Goal: Information Seeking & Learning: Find specific fact

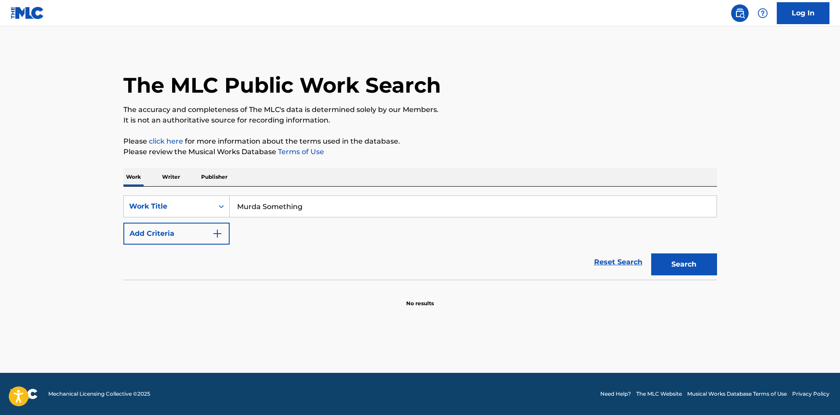
click at [163, 235] on button "Add Criteria" at bounding box center [176, 234] width 106 height 22
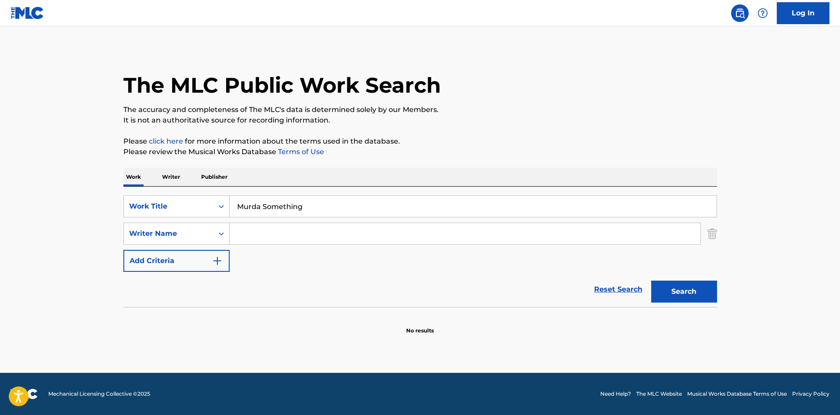
click at [309, 231] on input "Search Form" at bounding box center [465, 233] width 471 height 21
paste input "[PERSON_NAME]"
type input "[PERSON_NAME]"
click at [703, 288] on button "Search" at bounding box center [684, 292] width 66 height 22
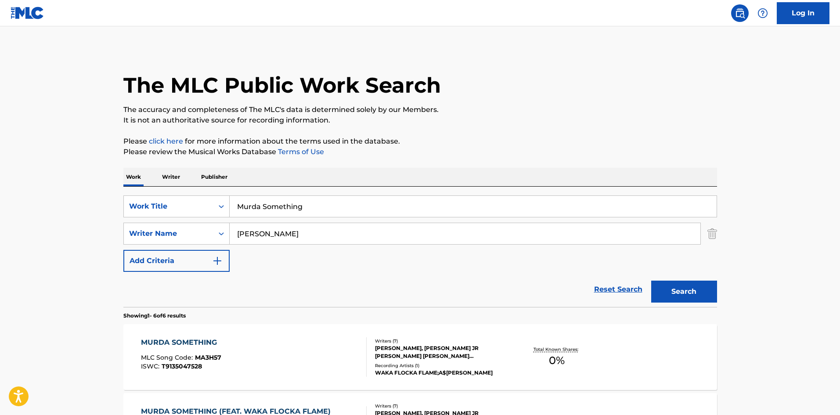
scroll to position [176, 0]
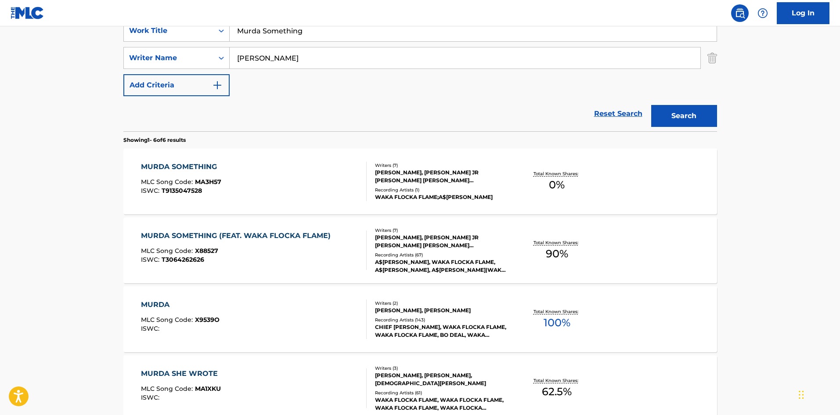
click at [220, 235] on div "MURDA SOMETHING (FEAT. WAKA FLOCKA FLAME)" at bounding box center [238, 236] width 194 height 11
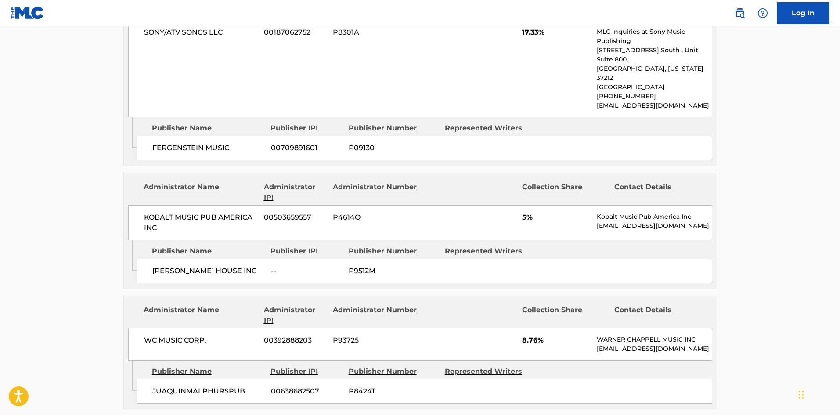
scroll to position [659, 0]
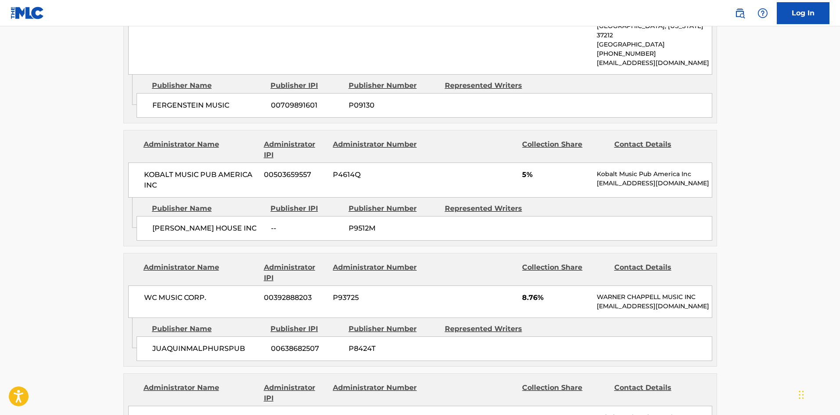
click at [148, 93] on div "FERGENSTEIN MUSIC 00709891601 P09130" at bounding box center [425, 105] width 576 height 25
drag, startPoint x: 148, startPoint y: 91, endPoint x: 170, endPoint y: 86, distance: 22.3
click at [170, 93] on div "FERGENSTEIN MUSIC 00709891601 P09130" at bounding box center [425, 105] width 576 height 25
copy span "FERGENSTEIN"
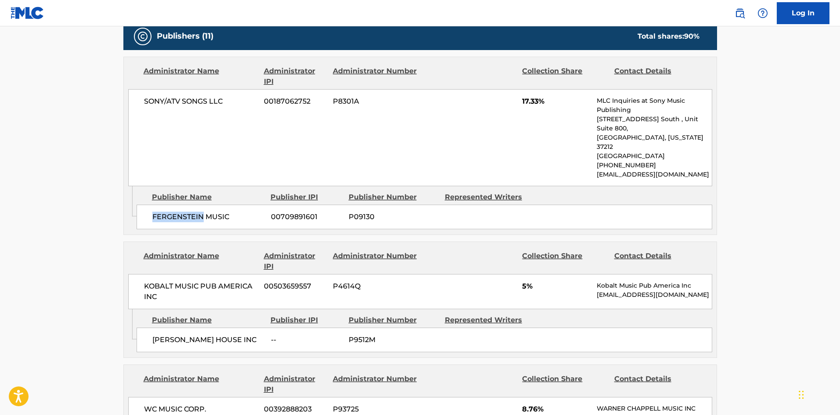
scroll to position [615, 0]
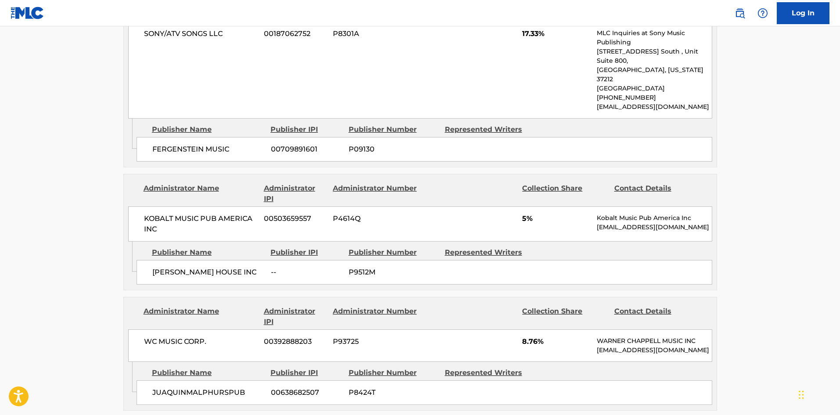
click at [154, 267] on span "[PERSON_NAME] HOUSE INC" at bounding box center [208, 272] width 112 height 11
drag, startPoint x: 154, startPoint y: 254, endPoint x: 220, endPoint y: 254, distance: 65.5
click at [220, 267] on span "[PERSON_NAME] HOUSE INC" at bounding box center [208, 272] width 112 height 11
copy div "[PERSON_NAME] HOUSE INC"
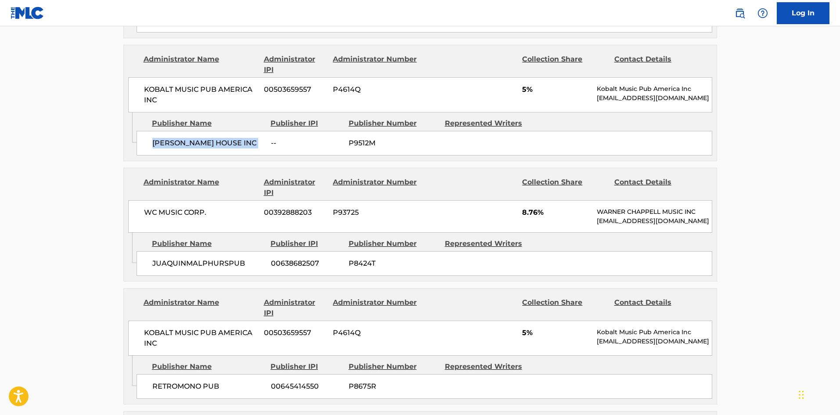
scroll to position [747, 0]
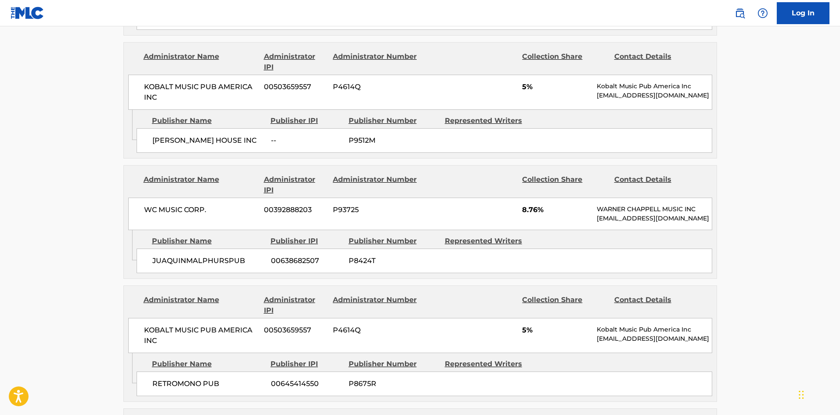
click at [160, 256] on span "JUAQUINMALPHURSPUB" at bounding box center [208, 261] width 112 height 11
drag, startPoint x: 160, startPoint y: 250, endPoint x: 203, endPoint y: 246, distance: 43.7
click at [203, 256] on span "JUAQUINMALPHURSPUB" at bounding box center [208, 261] width 112 height 11
copy span "JUAQUINMALPHURSPUB"
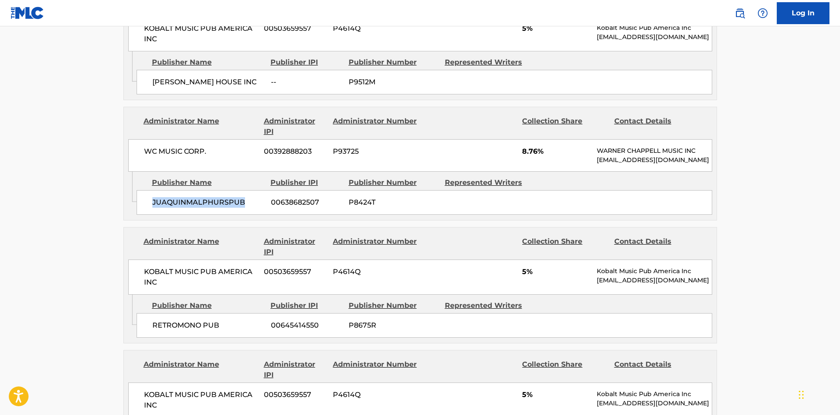
scroll to position [879, 0]
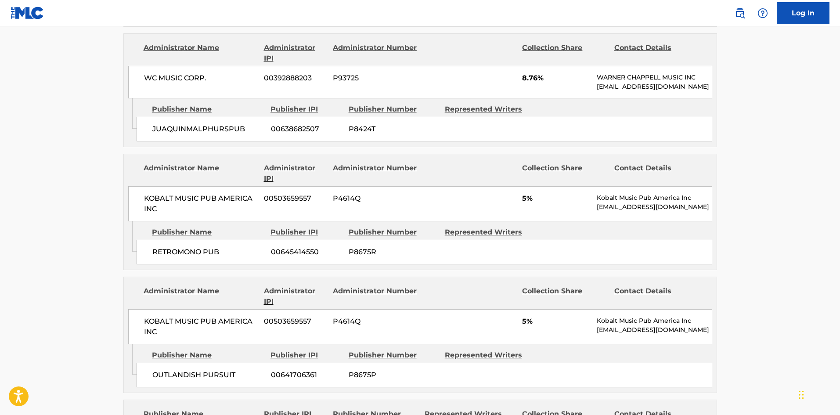
click at [154, 249] on div "RETROMONO PUB 00645414550 P8675R" at bounding box center [425, 252] width 576 height 25
drag, startPoint x: 154, startPoint y: 249, endPoint x: 174, endPoint y: 246, distance: 20.4
click at [174, 246] on div "RETROMONO PUB 00645414550 P8675R" at bounding box center [425, 252] width 576 height 25
copy span "RETROMONO"
click at [149, 240] on div "RETROMONO PUB 00645414550 P8675R" at bounding box center [425, 252] width 576 height 25
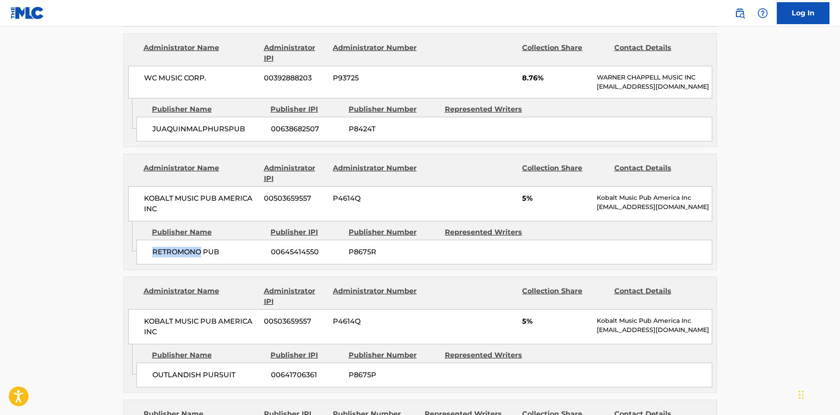
drag, startPoint x: 149, startPoint y: 239, endPoint x: 166, endPoint y: 240, distance: 16.7
click at [166, 240] on div "RETROMONO PUB 00645414550 P8675R" at bounding box center [425, 252] width 576 height 25
click at [173, 247] on span "RETROMONO PUB" at bounding box center [208, 252] width 112 height 11
drag, startPoint x: 173, startPoint y: 242, endPoint x: 222, endPoint y: 244, distance: 49.2
click at [222, 247] on span "RETROMONO PUB" at bounding box center [208, 252] width 112 height 11
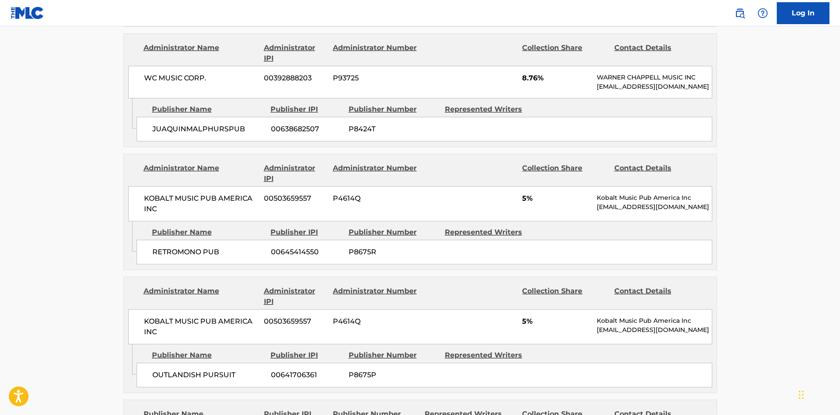
click at [12, 240] on main "< Back to public search results Copy work link MURDA SOMETHING (FEAT. WAKA FLOC…" at bounding box center [420, 303] width 840 height 2310
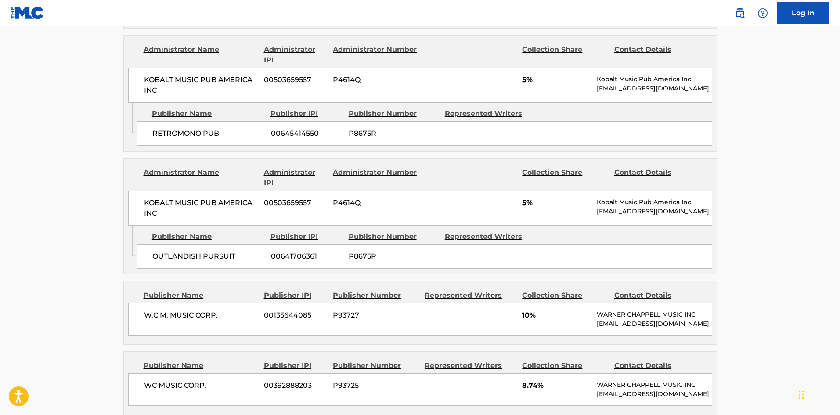
scroll to position [1010, 0]
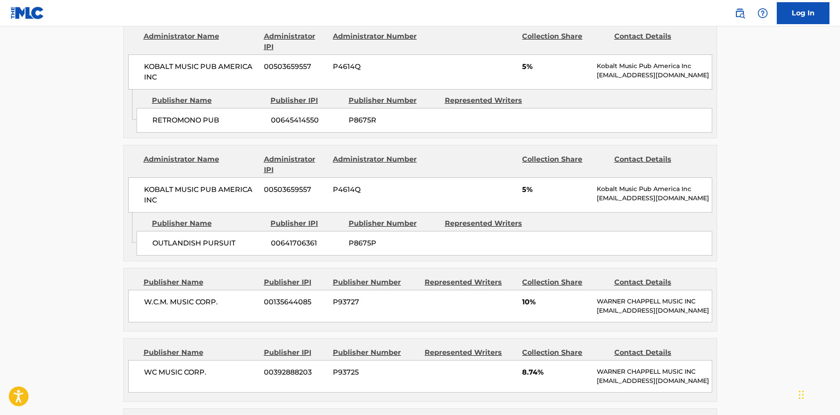
click at [162, 238] on span "OUTLANDISH PURSUIT" at bounding box center [208, 243] width 112 height 11
drag, startPoint x: 162, startPoint y: 232, endPoint x: 172, endPoint y: 232, distance: 10.1
click at [172, 238] on span "OUTLANDISH PURSUIT" at bounding box center [208, 243] width 112 height 11
copy span "OUTLANDISH"
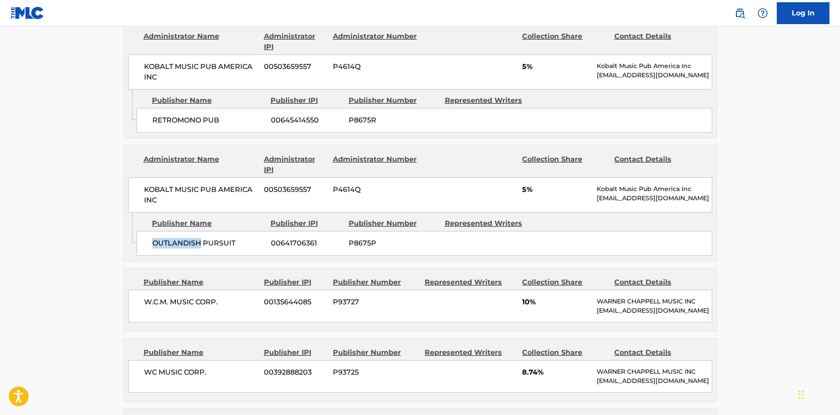
click at [167, 231] on div "OUTLANDISH PURSUIT 00641706361 P8675P" at bounding box center [425, 243] width 576 height 25
drag, startPoint x: 167, startPoint y: 228, endPoint x: 221, endPoint y: 230, distance: 53.6
click at [221, 231] on div "OUTLANDISH PURSUIT 00641706361 P8675P" at bounding box center [425, 243] width 576 height 25
drag, startPoint x: 32, startPoint y: 210, endPoint x: 70, endPoint y: 229, distance: 43.0
click at [33, 210] on main "< Back to public search results Copy work link MURDA SOMETHING (FEAT. WAKA FLOC…" at bounding box center [420, 171] width 840 height 2310
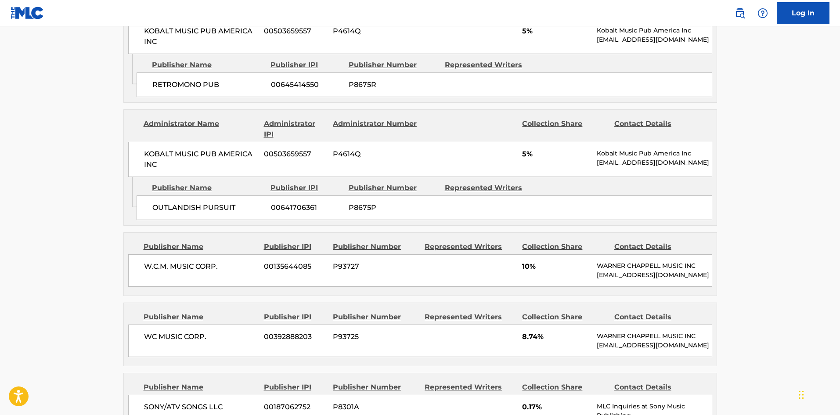
scroll to position [1098, 0]
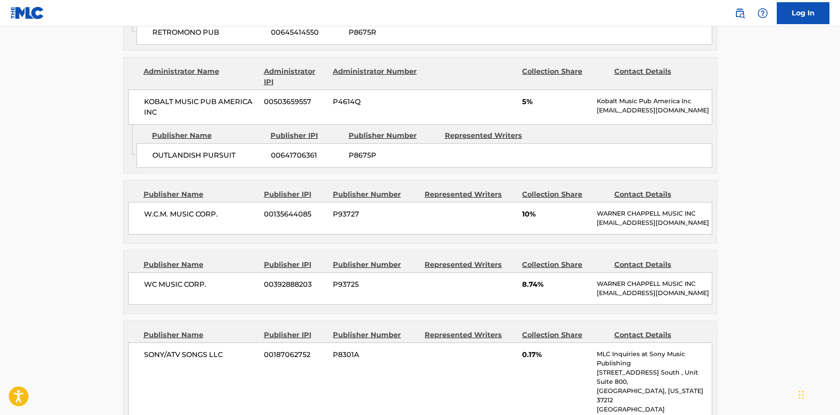
click at [155, 209] on span "W.C.M. MUSIC CORP." at bounding box center [201, 214] width 114 height 11
drag, startPoint x: 155, startPoint y: 203, endPoint x: 216, endPoint y: 197, distance: 60.9
click at [216, 202] on div "W.C.M. MUSIC CORP. 00135644085 P93727 10% [PERSON_NAME] MUSIC INC [EMAIL_ADDRES…" at bounding box center [420, 218] width 584 height 33
click at [136, 202] on div "W.C.M. MUSIC CORP. 00135644085 P93727 10% [PERSON_NAME] MUSIC INC [EMAIL_ADDRES…" at bounding box center [420, 218] width 584 height 33
drag, startPoint x: 136, startPoint y: 202, endPoint x: 223, endPoint y: 203, distance: 87.0
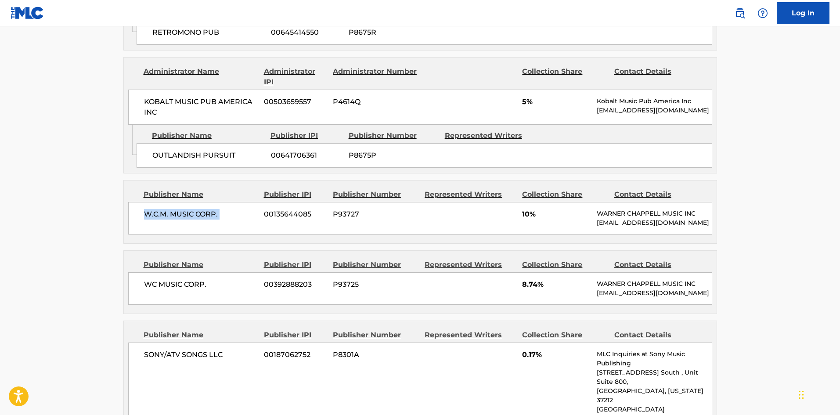
click at [223, 203] on div "W.C.M. MUSIC CORP. 00135644085 P93727 10% [PERSON_NAME] MUSIC INC [EMAIL_ADDRES…" at bounding box center [420, 218] width 584 height 33
copy div "W.C.M. MUSIC CORP."
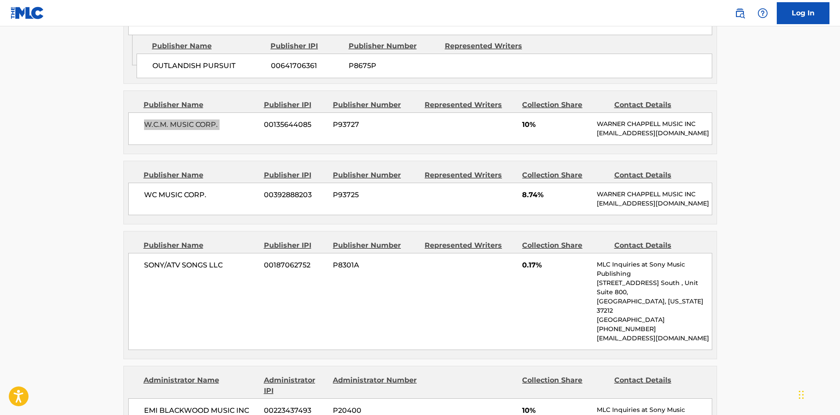
scroll to position [1230, 0]
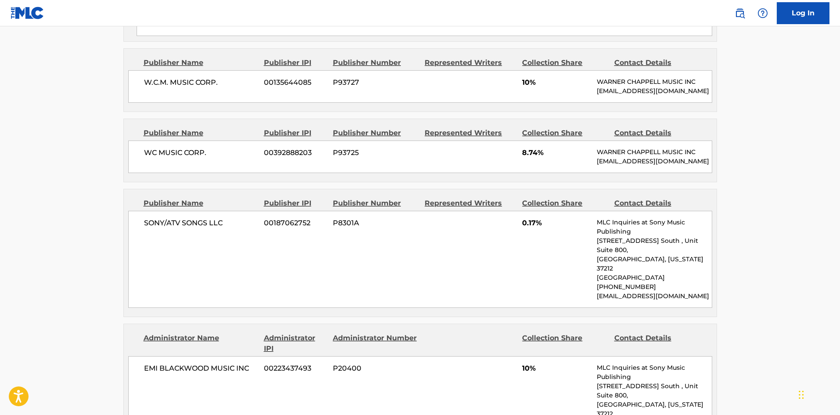
click at [141, 154] on div "WC MUSIC CORP. 00392888203 P93725 8.74% [PERSON_NAME] MUSIC INC [EMAIL_ADDRESS]…" at bounding box center [420, 157] width 584 height 33
drag, startPoint x: 141, startPoint y: 154, endPoint x: 200, endPoint y: 156, distance: 59.3
click at [200, 156] on div "WC MUSIC CORP. 00392888203 P93725 8.74% [PERSON_NAME] MUSIC INC [EMAIL_ADDRESS]…" at bounding box center [420, 157] width 584 height 33
copy span "WC MUSIC CORP"
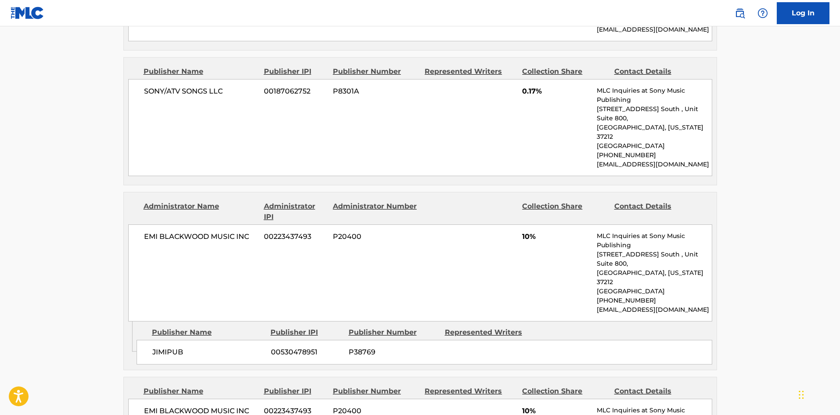
click at [148, 94] on div "SONY/ATV SONGS LLC 00187062752 P8301A 0.17% MLC Inquiries at Sony Music Publish…" at bounding box center [420, 127] width 584 height 97
drag, startPoint x: 148, startPoint y: 94, endPoint x: 222, endPoint y: 90, distance: 74.3
click at [222, 90] on div "SONY/ATV SONGS LLC 00187062752 P8301A 0.17% MLC Inquiries at Sony Music Publish…" at bounding box center [420, 127] width 584 height 97
copy div "SONY/ATV SONGS LLC"
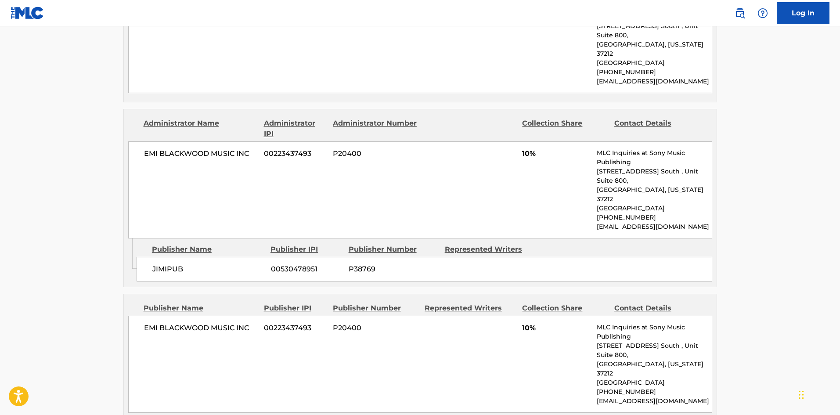
scroll to position [1450, 0]
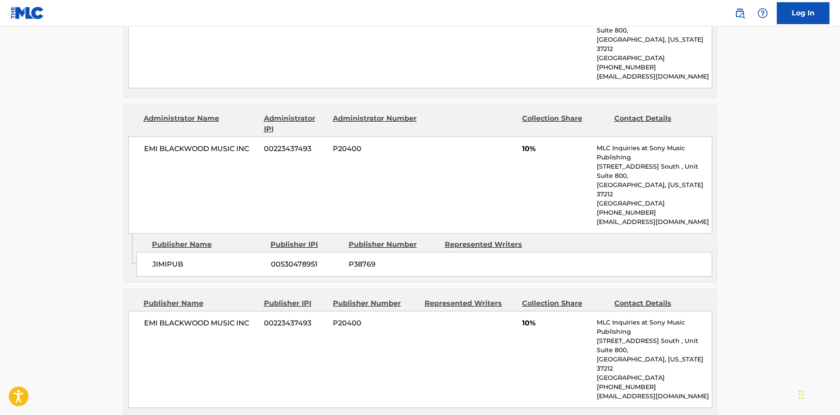
click at [167, 259] on span "JIMIPUB" at bounding box center [208, 264] width 112 height 11
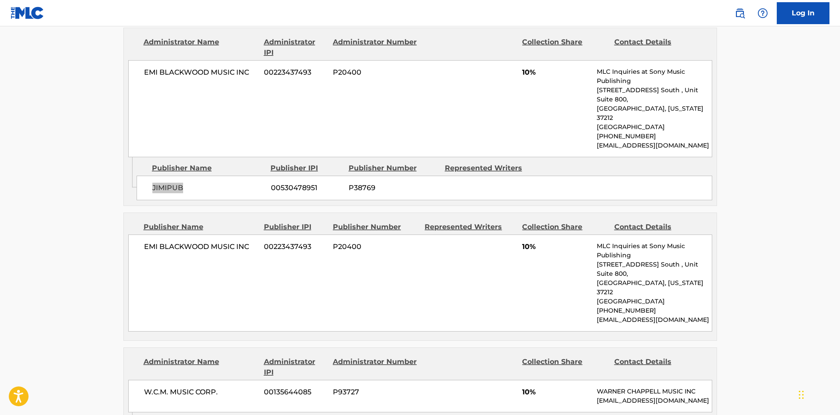
scroll to position [1537, 0]
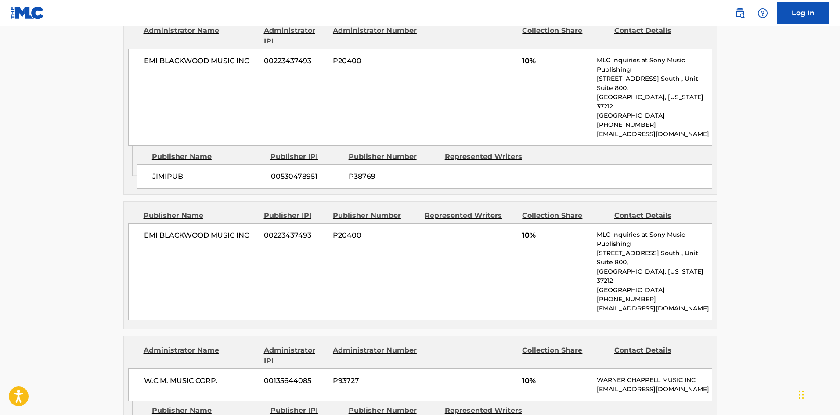
click at [148, 230] on span "EMI BLACKWOOD MUSIC INC" at bounding box center [201, 235] width 114 height 11
drag, startPoint x: 148, startPoint y: 208, endPoint x: 250, endPoint y: 209, distance: 101.5
click at [250, 230] on span "EMI BLACKWOOD MUSIC INC" at bounding box center [201, 235] width 114 height 11
click at [132, 16] on nav "Log In" at bounding box center [420, 13] width 840 height 26
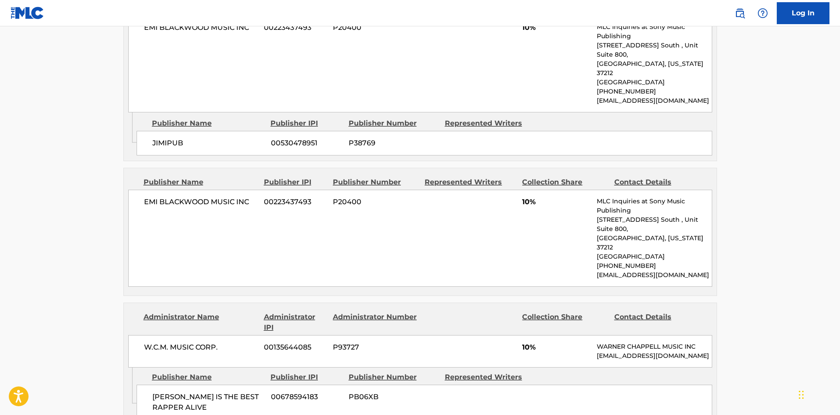
scroll to position [1713, 0]
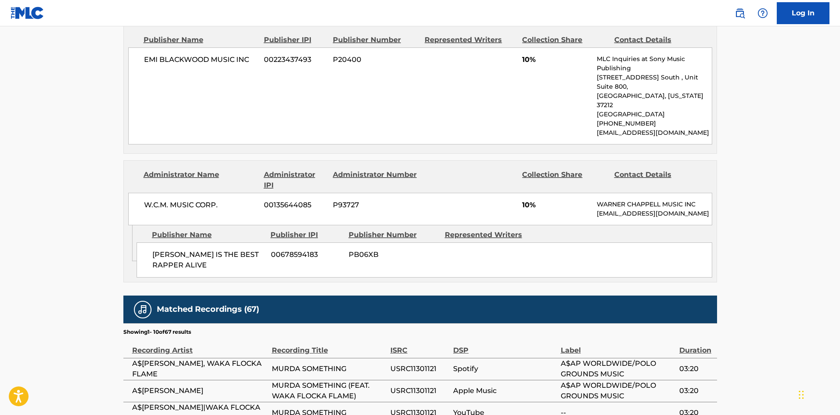
click at [158, 250] on span "[PERSON_NAME] IS THE BEST RAPPER ALIVE" at bounding box center [208, 260] width 112 height 21
drag, startPoint x: 158, startPoint y: 226, endPoint x: 224, endPoint y: 225, distance: 65.9
click at [224, 250] on span "[PERSON_NAME] IS THE BEST RAPPER ALIVE" at bounding box center [208, 260] width 112 height 21
click at [152, 242] on div "[PERSON_NAME] IS THE BEST RAPPER ALIVE 00678594183 PB06XB" at bounding box center [425, 259] width 576 height 35
drag, startPoint x: 152, startPoint y: 217, endPoint x: 201, endPoint y: 231, distance: 51.2
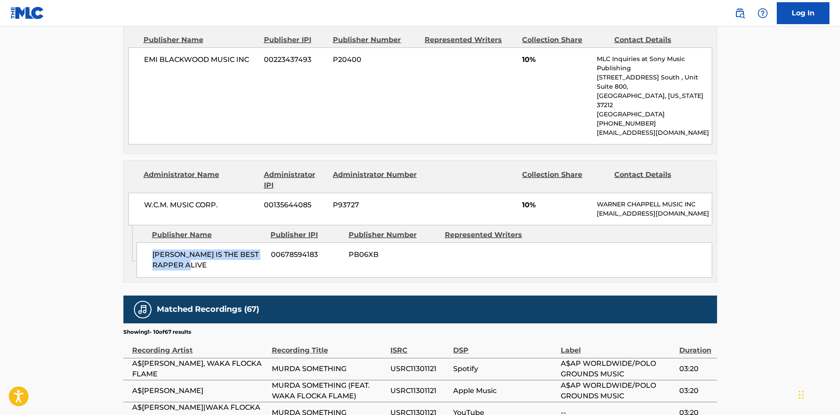
click at [201, 242] on div "[PERSON_NAME] IS THE BEST RAPPER ALIVE 00678594183 PB06XB" at bounding box center [425, 259] width 576 height 35
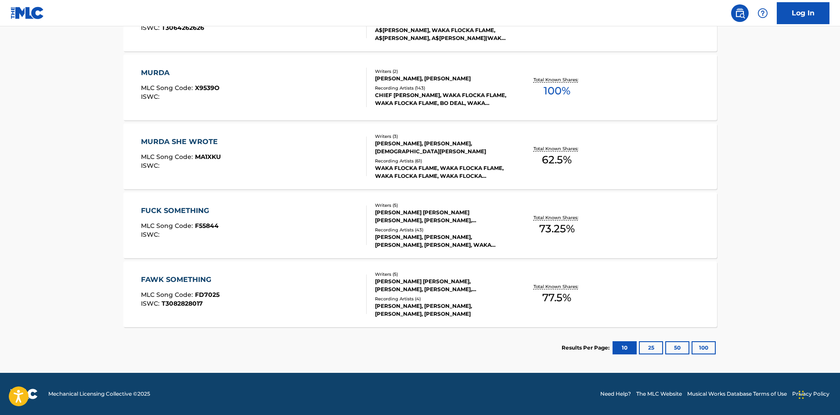
scroll to position [176, 0]
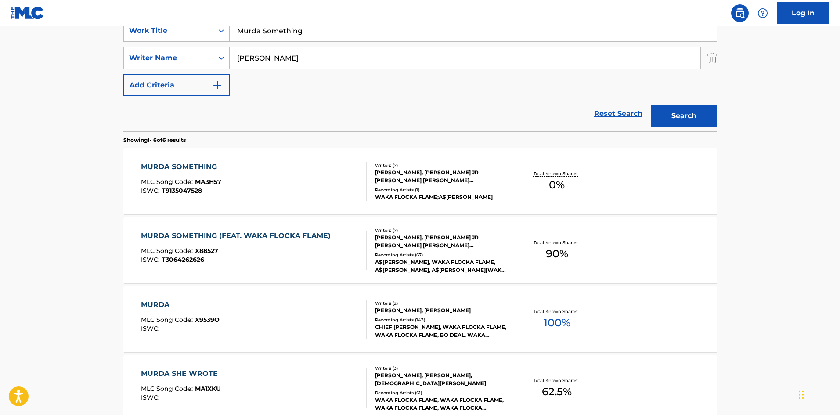
click at [318, 40] on input "Murda Something" at bounding box center [473, 30] width 487 height 21
paste input "Nandos"
type input "Nandos"
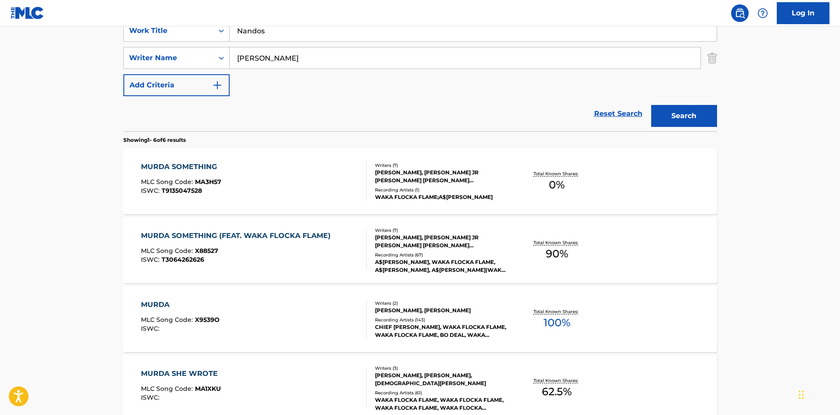
click at [682, 111] on button "Search" at bounding box center [684, 116] width 66 height 22
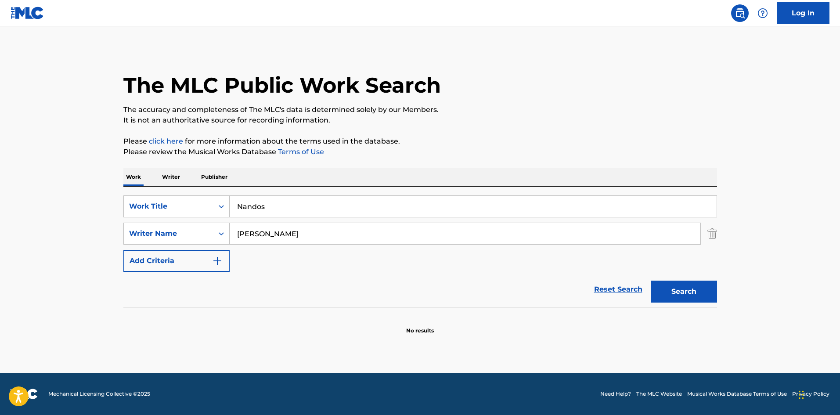
click at [279, 232] on input "[PERSON_NAME]" at bounding box center [465, 233] width 471 height 21
click at [651, 281] on button "Search" at bounding box center [684, 292] width 66 height 22
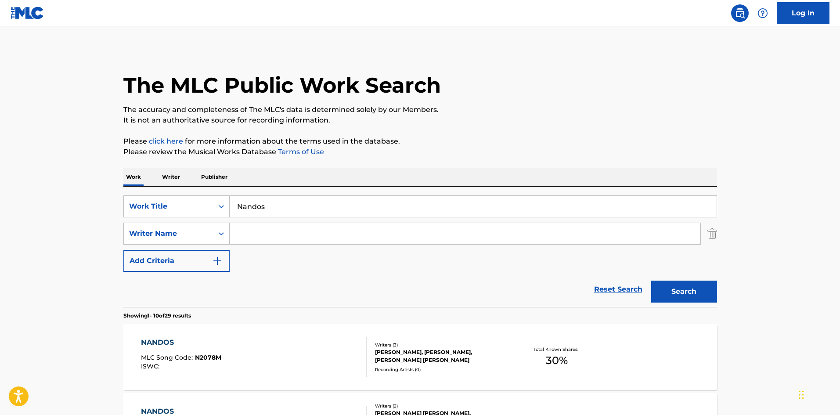
paste input "Brown"
type input "Brown"
click at [687, 283] on button "Search" at bounding box center [684, 292] width 66 height 22
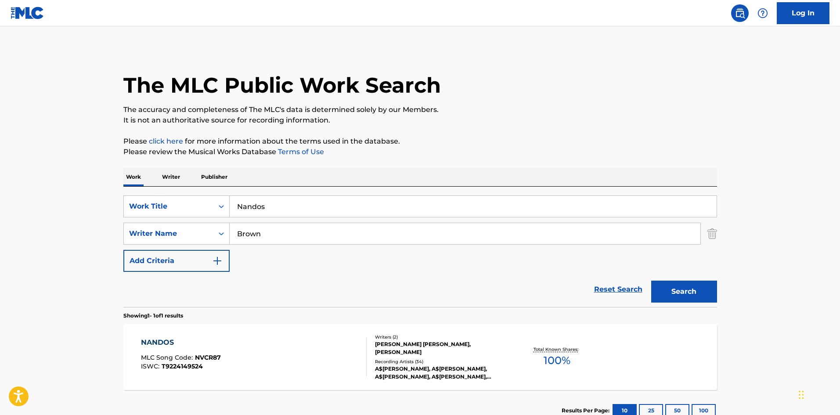
click at [309, 366] on div "NANDOS MLC Song Code : NVCR87 ISWC : T9224149524" at bounding box center [254, 357] width 226 height 40
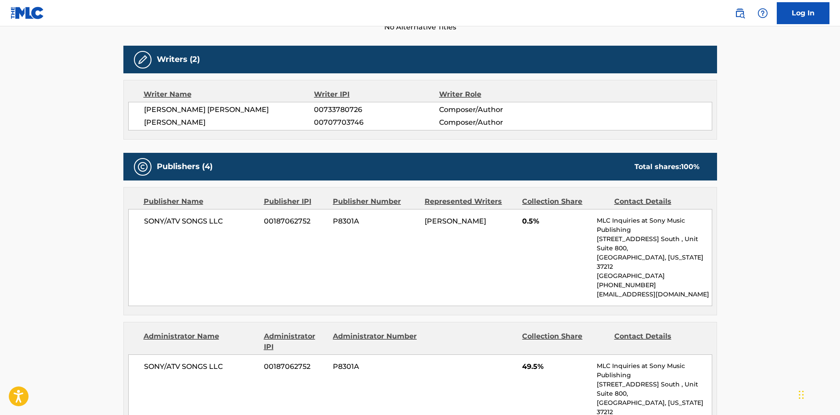
click at [162, 223] on span "SONY/ATV SONGS LLC" at bounding box center [201, 221] width 114 height 11
drag, startPoint x: 162, startPoint y: 223, endPoint x: 228, endPoint y: 223, distance: 65.9
click at [228, 223] on span "SONY/ATV SONGS LLC" at bounding box center [201, 221] width 114 height 11
click at [125, 217] on div "Publisher Name Publisher IPI Publisher Number Represented Writers Collection Sh…" at bounding box center [420, 251] width 593 height 127
drag, startPoint x: 126, startPoint y: 217, endPoint x: 234, endPoint y: 220, distance: 108.1
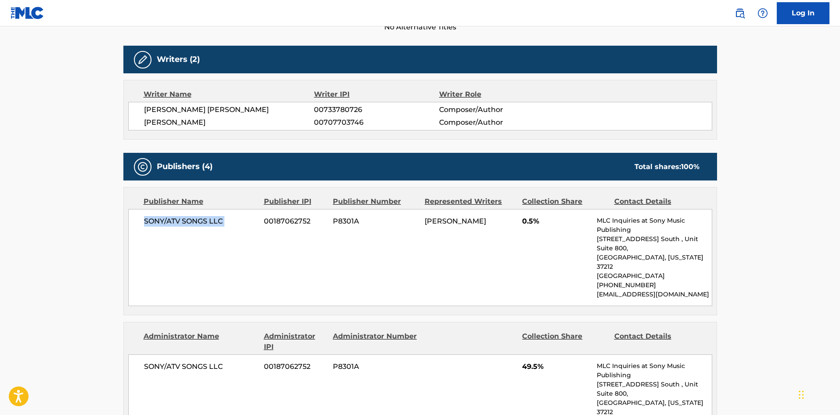
click at [234, 220] on div "Publisher Name Publisher IPI Publisher Number Represented Writers Collection Sh…" at bounding box center [420, 251] width 593 height 127
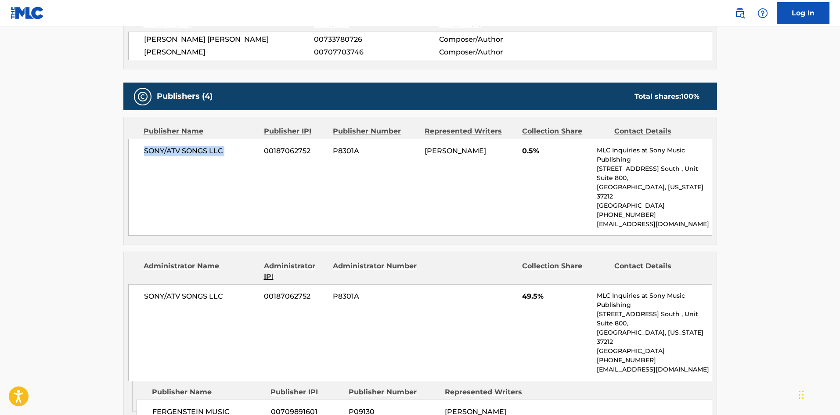
scroll to position [395, 0]
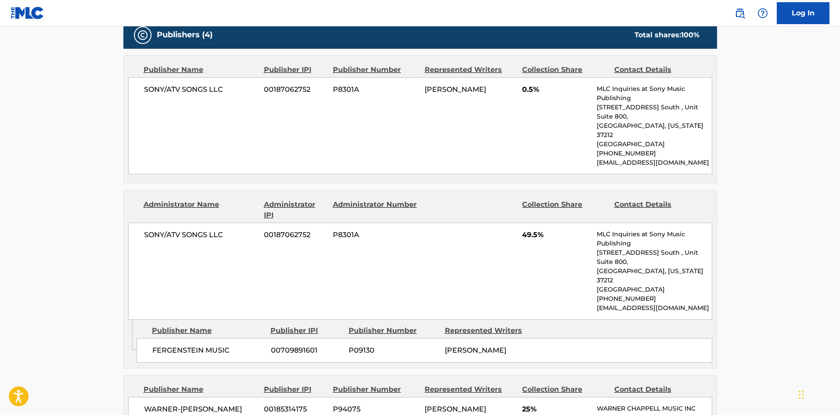
click at [168, 345] on span "FERGENSTEIN MUSIC" at bounding box center [208, 350] width 112 height 11
drag, startPoint x: 168, startPoint y: 310, endPoint x: 177, endPoint y: 309, distance: 8.8
click at [177, 345] on span "FERGENSTEIN MUSIC" at bounding box center [208, 350] width 112 height 11
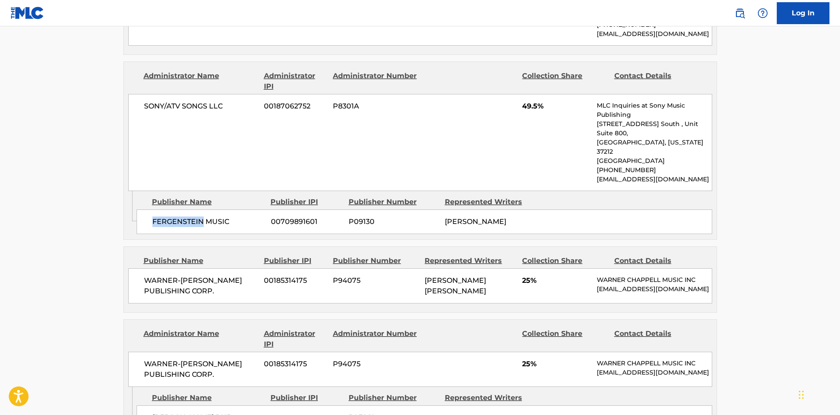
scroll to position [527, 0]
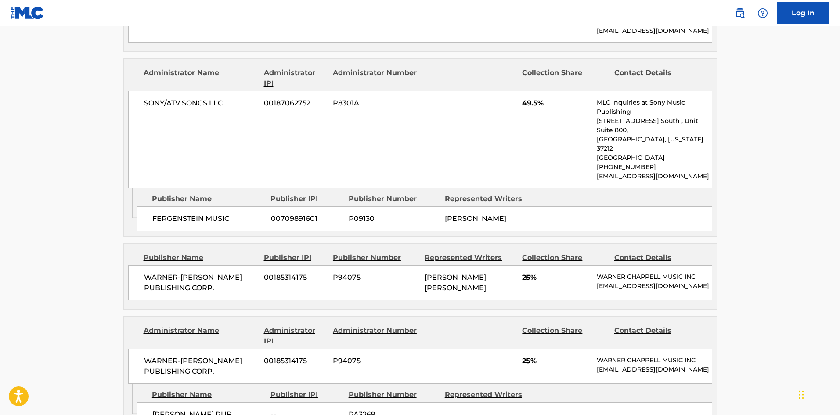
click at [152, 265] on div "WARNER-[PERSON_NAME] PUBLISHING CORP. 00185314175 P94075 [PERSON_NAME] [PERSON_…" at bounding box center [420, 282] width 584 height 35
drag, startPoint x: 152, startPoint y: 234, endPoint x: 234, endPoint y: 249, distance: 82.6
click at [234, 265] on div "WARNER-[PERSON_NAME] PUBLISHING CORP. 00185314175 P94075 [PERSON_NAME] [PERSON_…" at bounding box center [420, 282] width 584 height 35
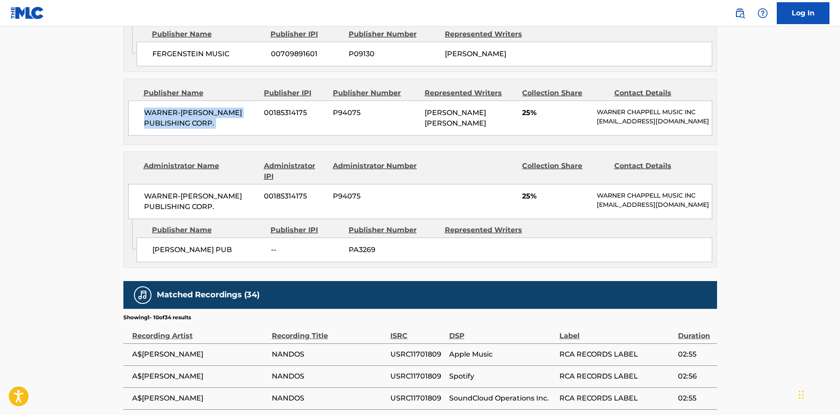
scroll to position [703, 0]
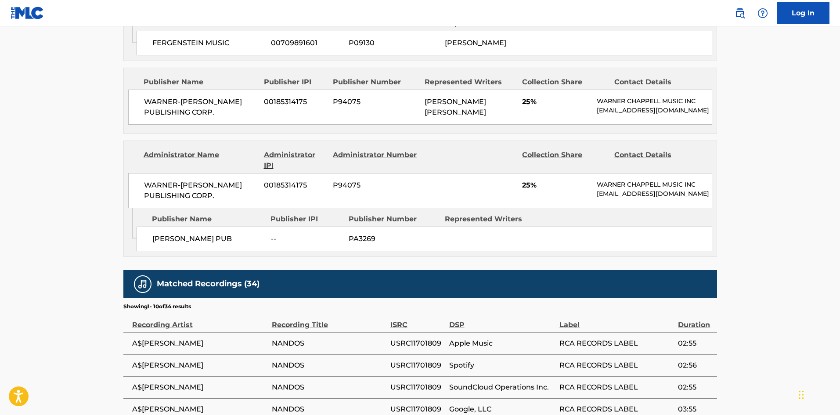
click at [151, 227] on div "[PERSON_NAME] PUB -- PA3269" at bounding box center [425, 239] width 576 height 25
drag, startPoint x: 151, startPoint y: 212, endPoint x: 194, endPoint y: 214, distance: 42.7
click at [194, 227] on div "[PERSON_NAME] PUB -- PA3269" at bounding box center [425, 239] width 576 height 25
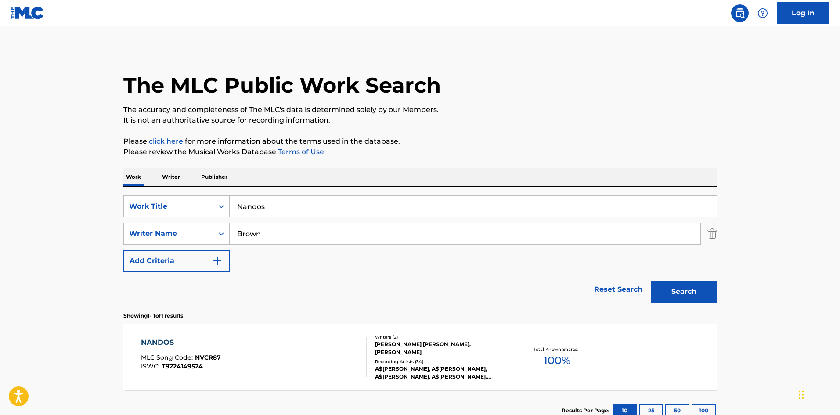
click at [293, 202] on input "Nandos" at bounding box center [473, 206] width 487 height 21
paste input "ew Level Remix"
type input "New Level Remix"
click at [285, 235] on input "Brown" at bounding box center [465, 233] width 471 height 21
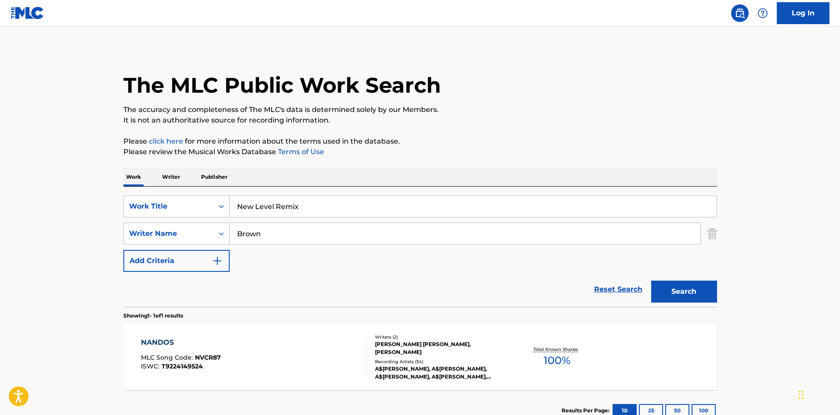
click at [285, 235] on input "Brown" at bounding box center [465, 233] width 471 height 21
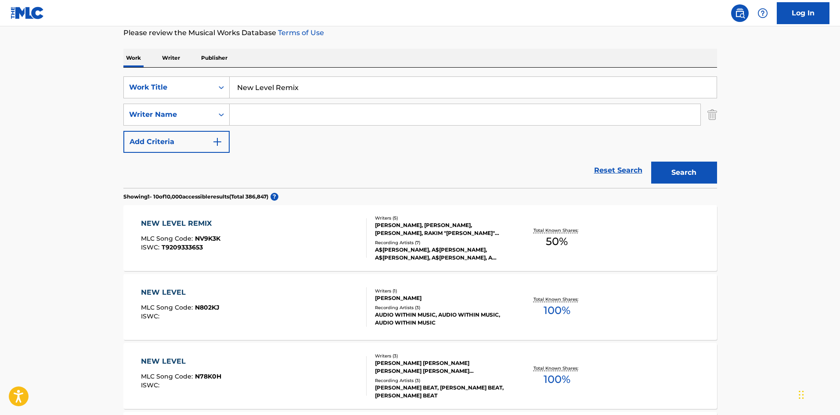
scroll to position [132, 0]
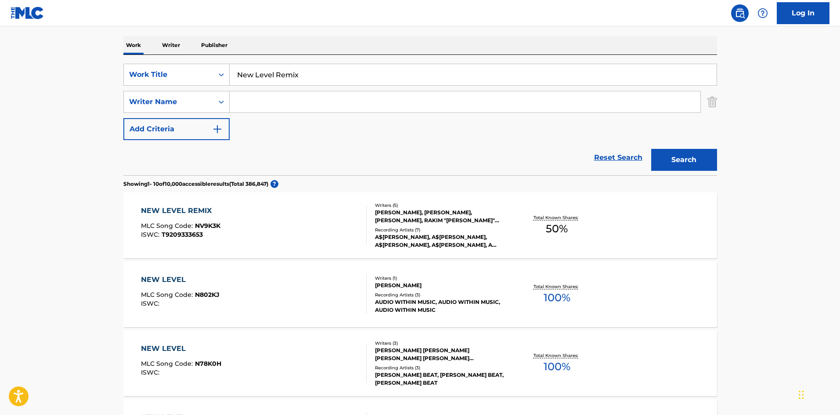
click at [217, 220] on div "NEW LEVEL REMIX MLC Song Code : NV9K3K ISWC : T9209333653" at bounding box center [181, 226] width 80 height 40
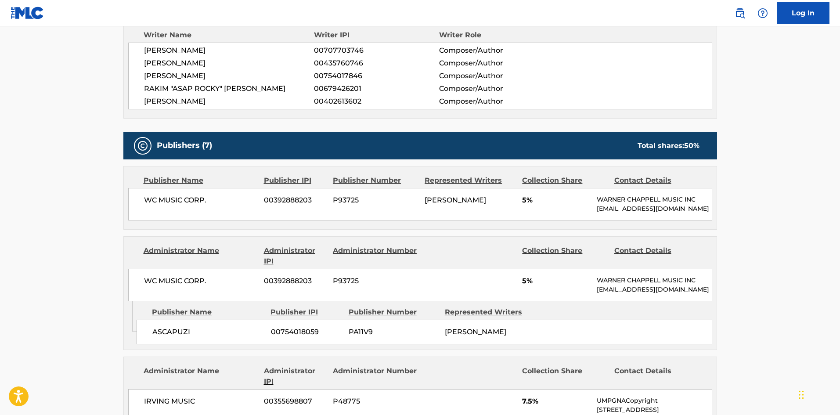
scroll to position [307, 0]
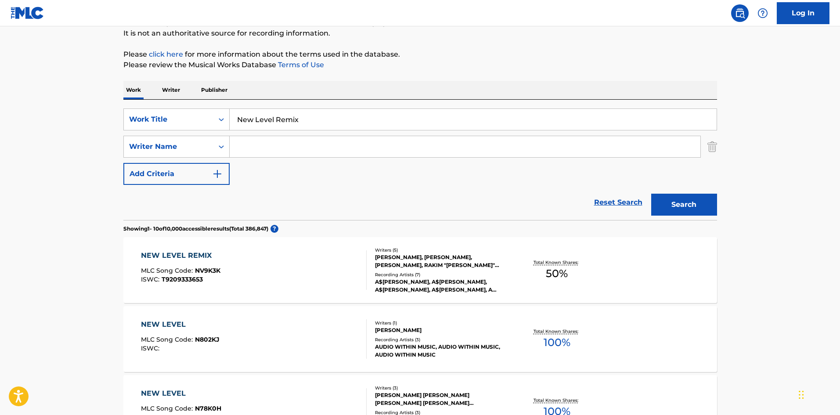
scroll to position [44, 0]
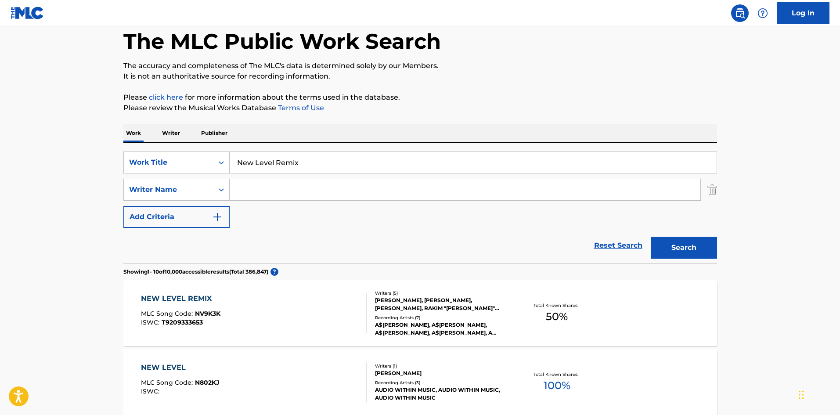
click at [293, 156] on input "New Level Remix" at bounding box center [473, 162] width 487 height 21
paste input "Search Form"
type input "New Level"
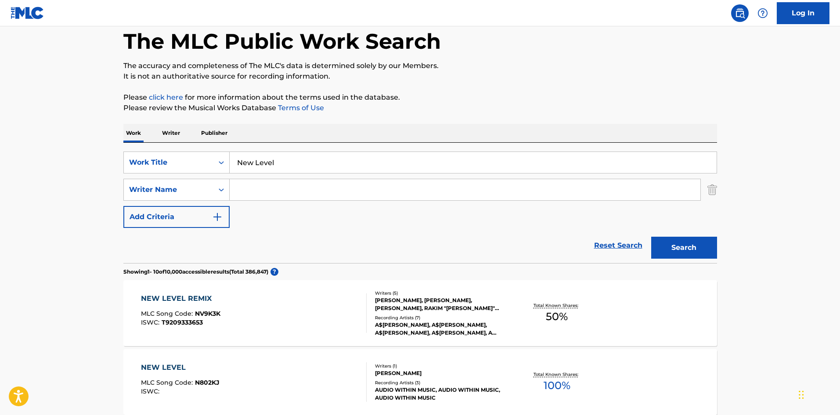
click at [239, 196] on input "Search Form" at bounding box center [465, 189] width 471 height 21
paste input "[PERSON_NAME]"
type input "[PERSON_NAME]"
click at [691, 248] on button "Search" at bounding box center [684, 248] width 66 height 22
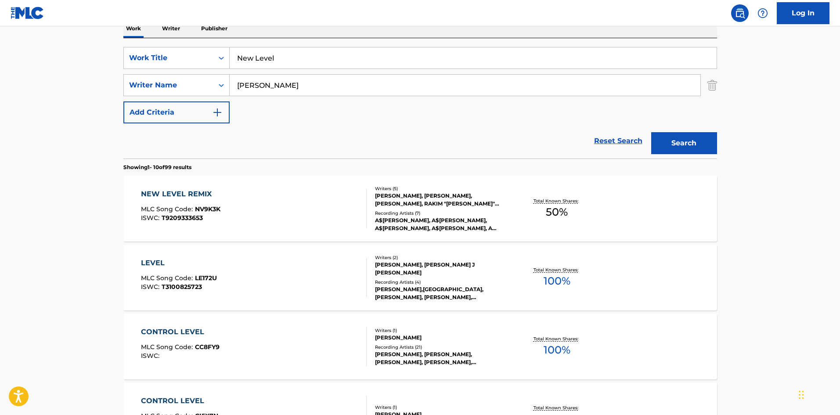
scroll to position [220, 0]
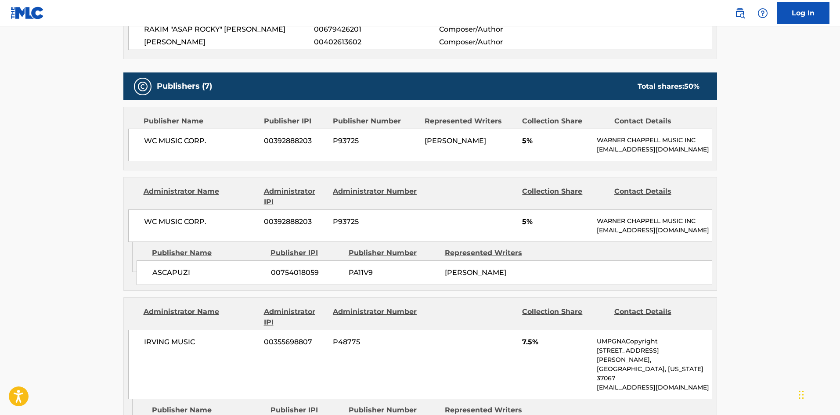
scroll to position [351, 0]
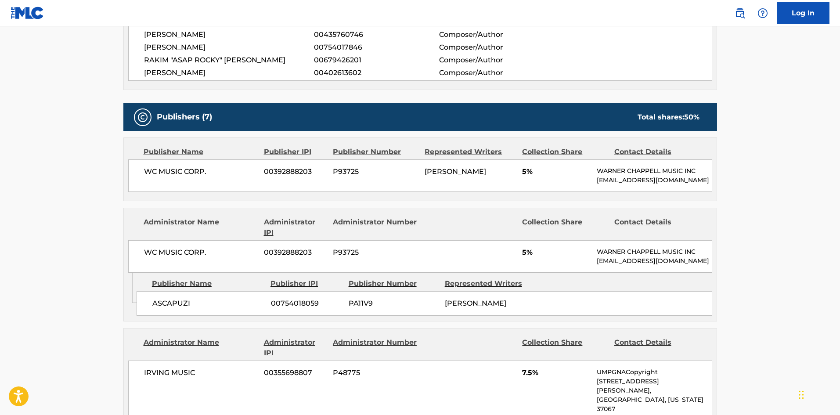
click at [145, 176] on span "WC MUSIC CORP." at bounding box center [201, 171] width 114 height 11
drag, startPoint x: 145, startPoint y: 176, endPoint x: 209, endPoint y: 173, distance: 64.6
click at [209, 173] on span "WC MUSIC CORP." at bounding box center [201, 171] width 114 height 11
click at [155, 309] on span "ASCAPUZI" at bounding box center [208, 303] width 112 height 11
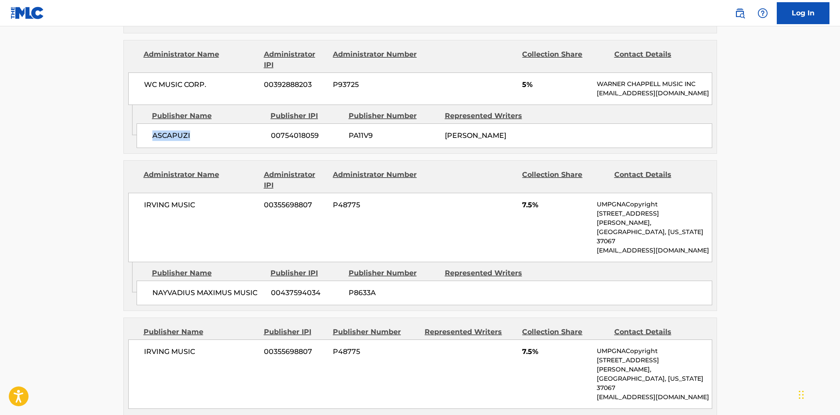
scroll to position [527, 0]
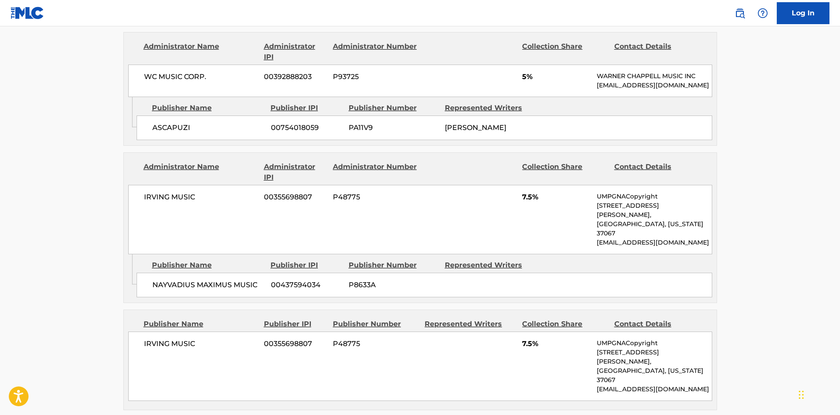
click at [156, 287] on span "NAYVADIUS MAXIMUS MUSIC" at bounding box center [208, 285] width 112 height 11
drag, startPoint x: 156, startPoint y: 287, endPoint x: 210, endPoint y: 287, distance: 53.6
click at [210, 287] on span "NAYVADIUS MAXIMUS MUSIC" at bounding box center [208, 285] width 112 height 11
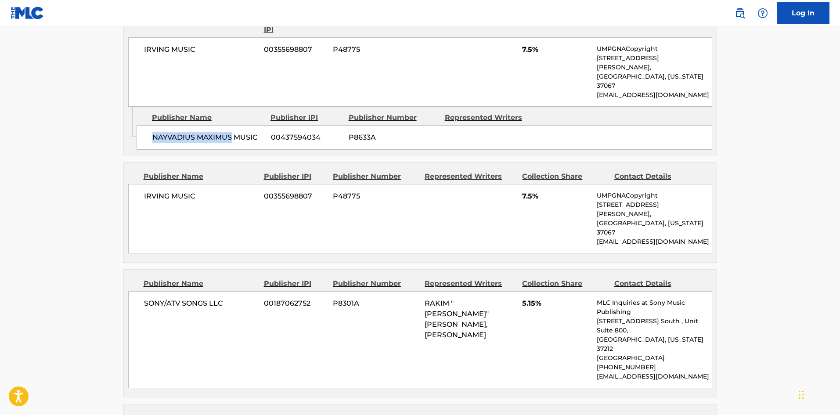
scroll to position [703, 0]
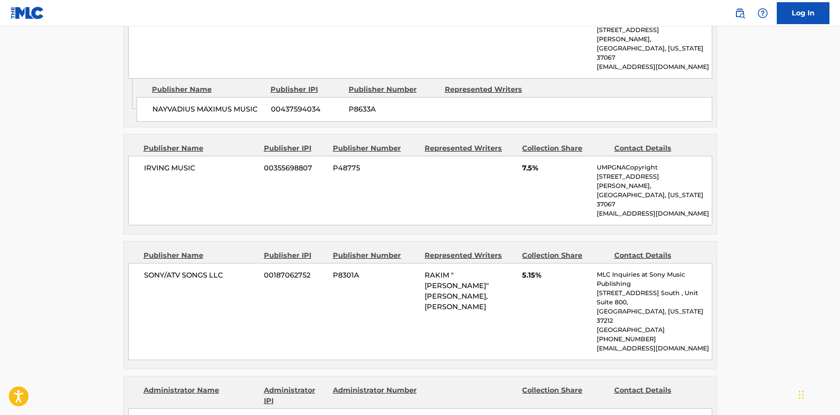
click at [149, 167] on span "IRVING MUSIC" at bounding box center [201, 168] width 114 height 11
drag, startPoint x: 149, startPoint y: 167, endPoint x: 203, endPoint y: 168, distance: 53.6
click at [203, 168] on span "IRVING MUSIC" at bounding box center [201, 168] width 114 height 11
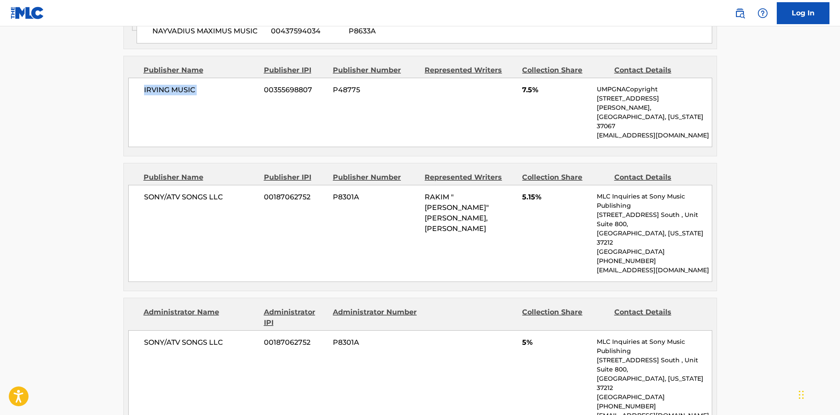
scroll to position [791, 0]
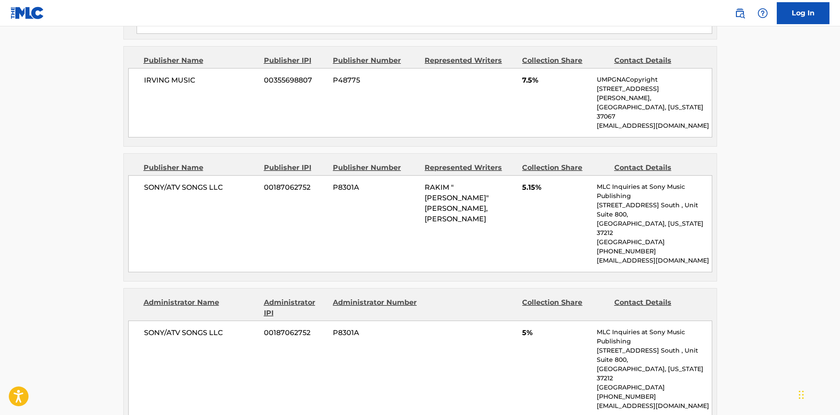
click at [144, 182] on span "SONY/ATV SONGS LLC" at bounding box center [201, 187] width 114 height 11
drag, startPoint x: 144, startPoint y: 171, endPoint x: 222, endPoint y: 167, distance: 77.9
click at [222, 182] on span "SONY/ATV SONGS LLC" at bounding box center [201, 187] width 114 height 11
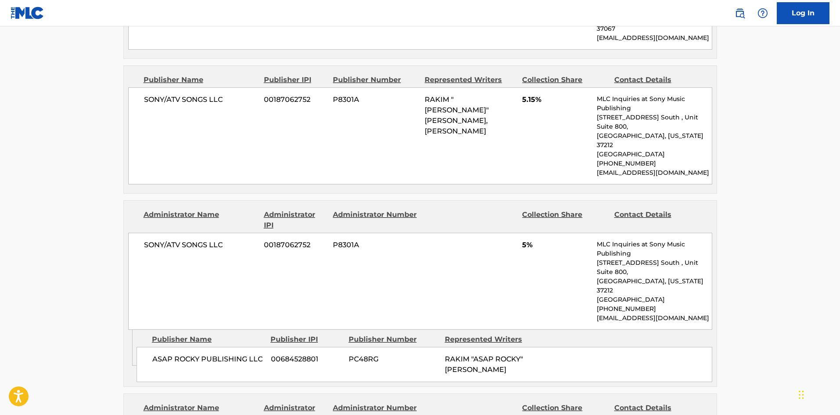
click at [155, 354] on span "ASAP ROCKY PUBLISHING LLC" at bounding box center [208, 359] width 112 height 11
drag, startPoint x: 155, startPoint y: 306, endPoint x: 177, endPoint y: 306, distance: 22.4
click at [177, 354] on span "ASAP ROCKY PUBLISHING LLC" at bounding box center [208, 359] width 112 height 11
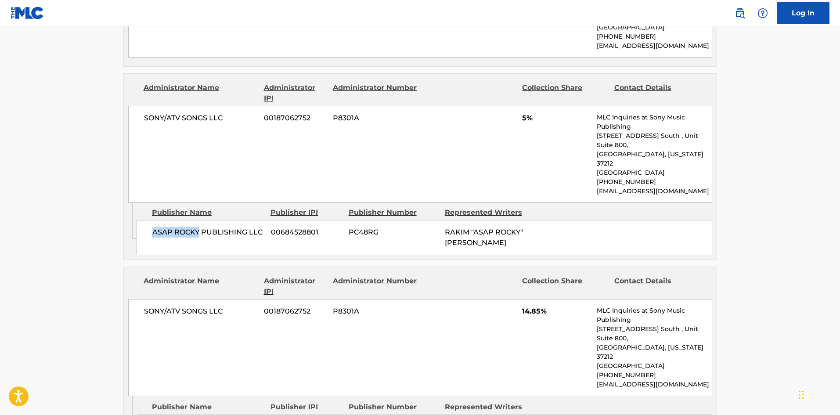
scroll to position [1010, 0]
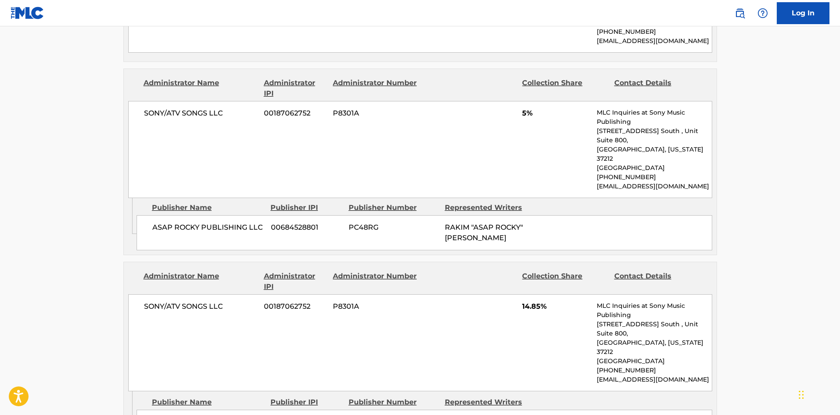
click at [159, 410] on div "FERGENSTEIN MUSIC 00709891601 P09130 [PERSON_NAME]" at bounding box center [425, 422] width 576 height 25
drag, startPoint x: 159, startPoint y: 356, endPoint x: 184, endPoint y: 347, distance: 26.4
click at [184, 410] on div "FERGENSTEIN MUSIC 00709891601 P09130 [PERSON_NAME]" at bounding box center [425, 422] width 576 height 25
